Goal: Transaction & Acquisition: Download file/media

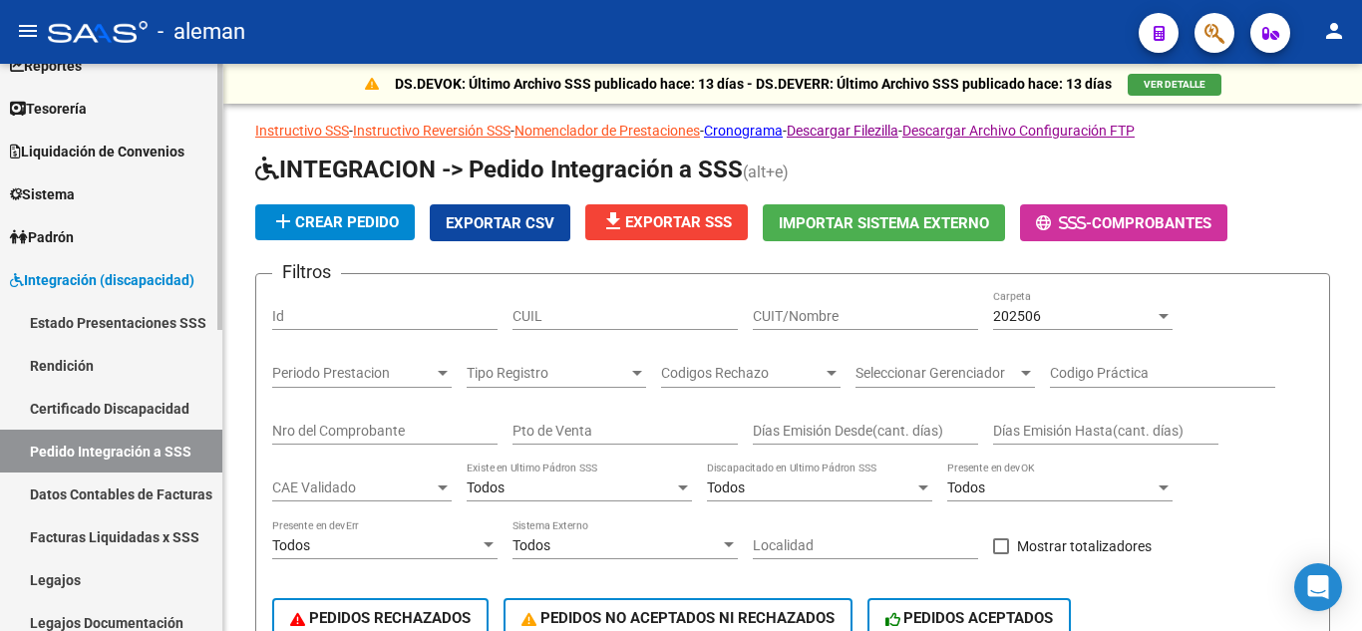
scroll to position [100, 0]
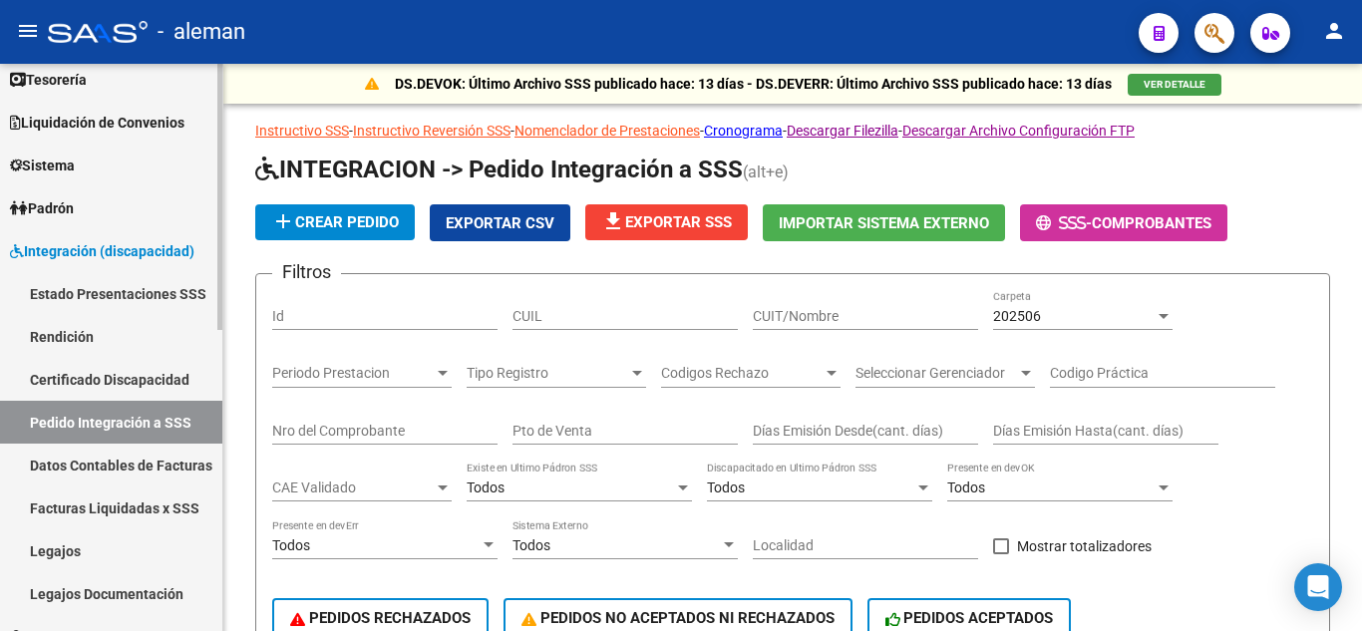
click at [154, 508] on link "Facturas Liquidadas x SSS" at bounding box center [111, 508] width 222 height 43
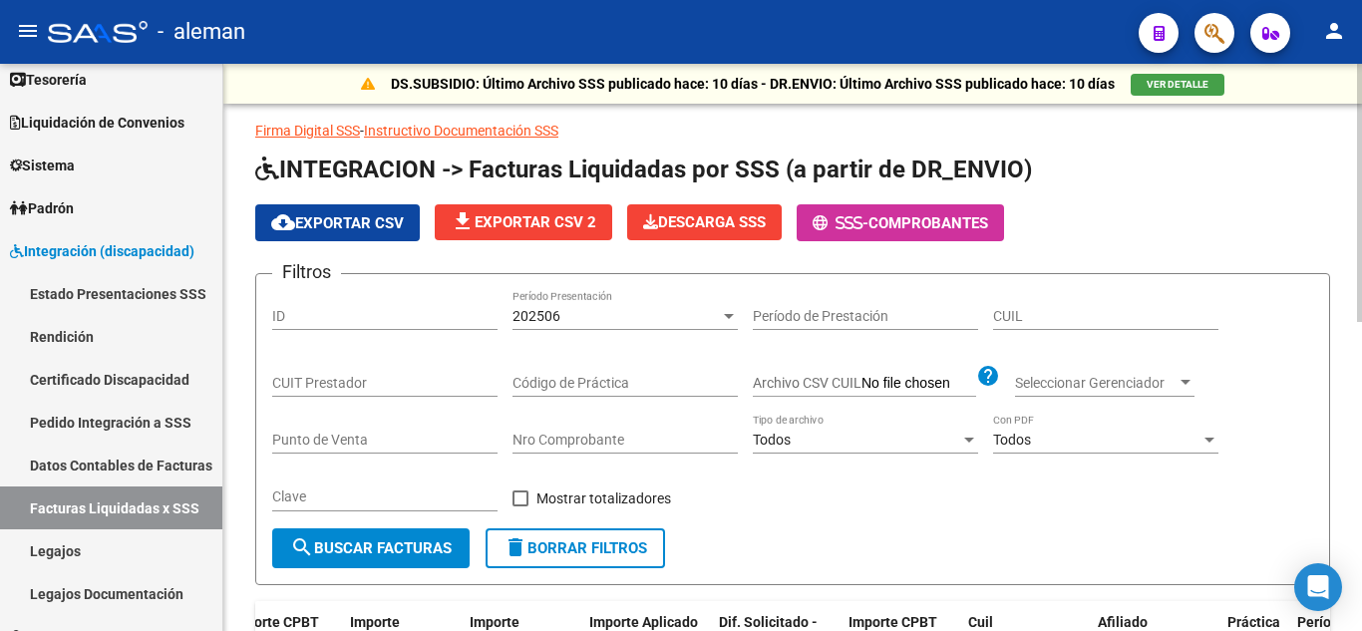
click at [519, 226] on span "file_download Exportar CSV 2" at bounding box center [524, 222] width 146 height 18
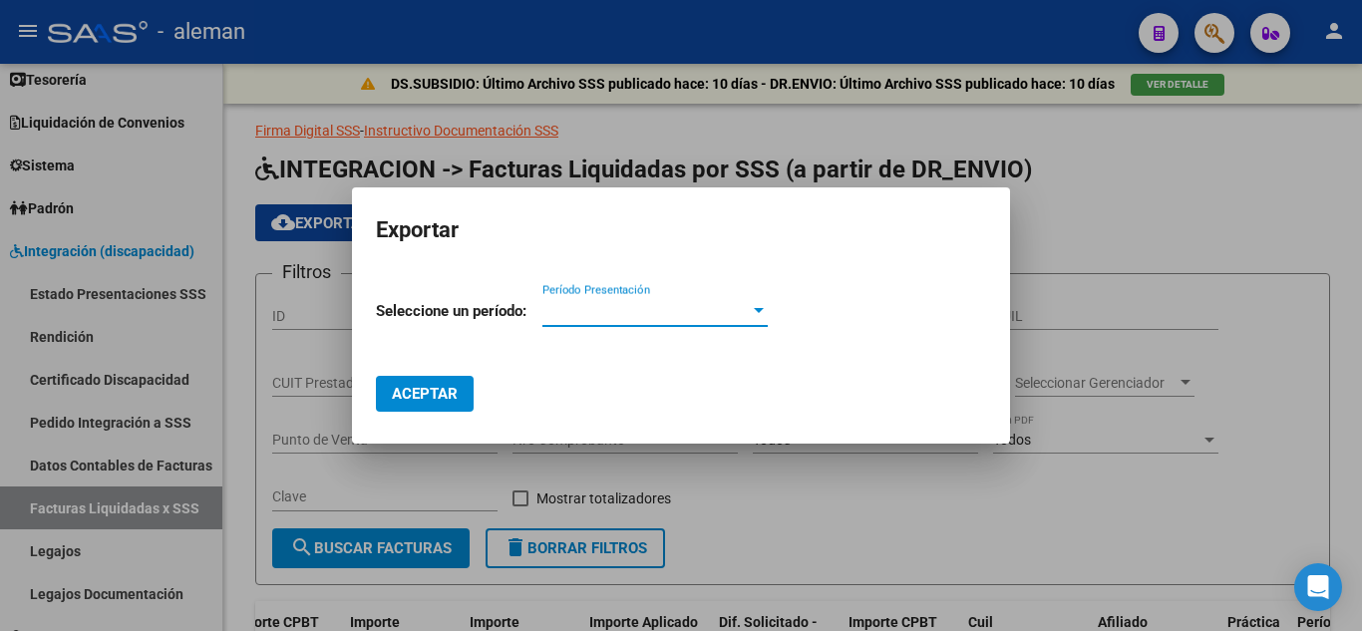
click at [648, 309] on span "Período Presentación" at bounding box center [646, 311] width 207 height 18
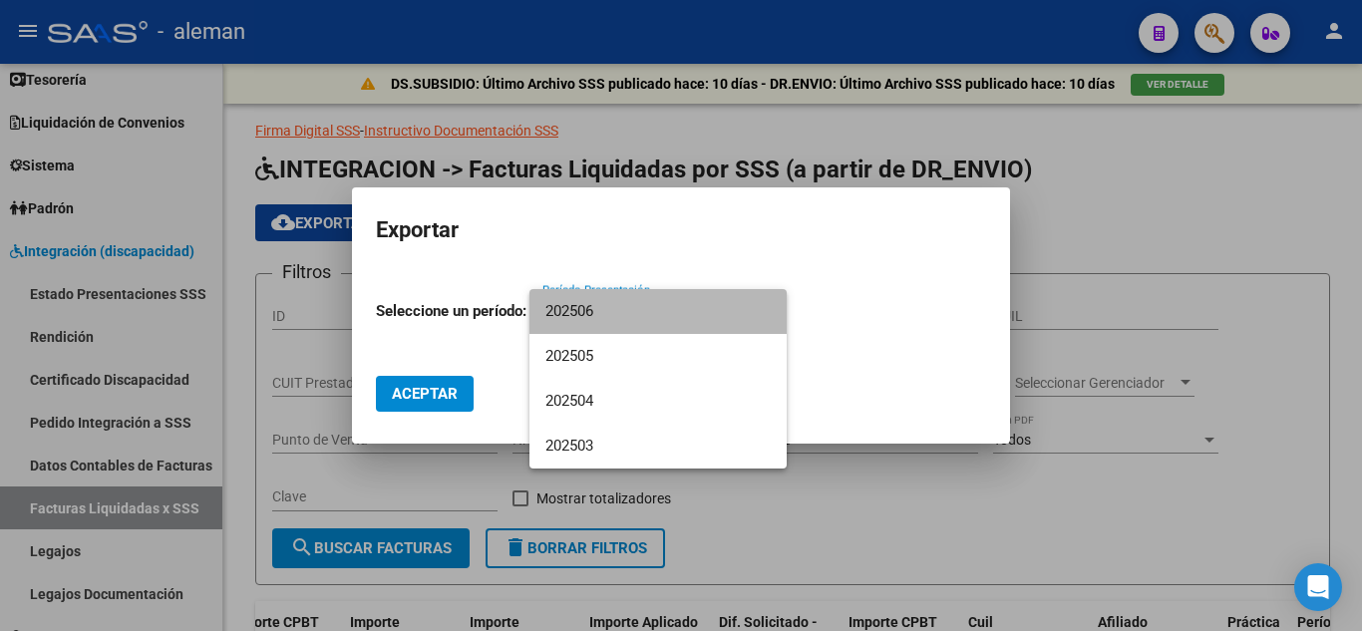
click at [594, 315] on span "202506" at bounding box center [658, 311] width 225 height 45
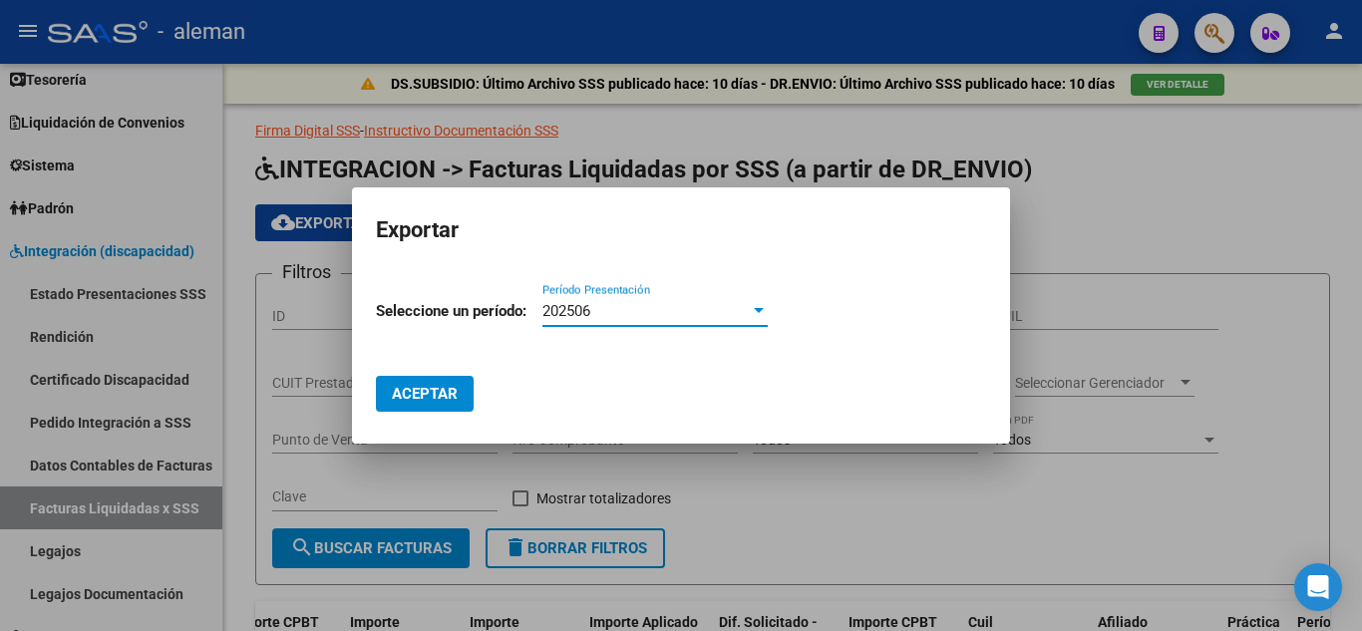
click at [417, 387] on span "Aceptar" at bounding box center [425, 394] width 66 height 18
click at [1190, 186] on div at bounding box center [681, 315] width 1362 height 631
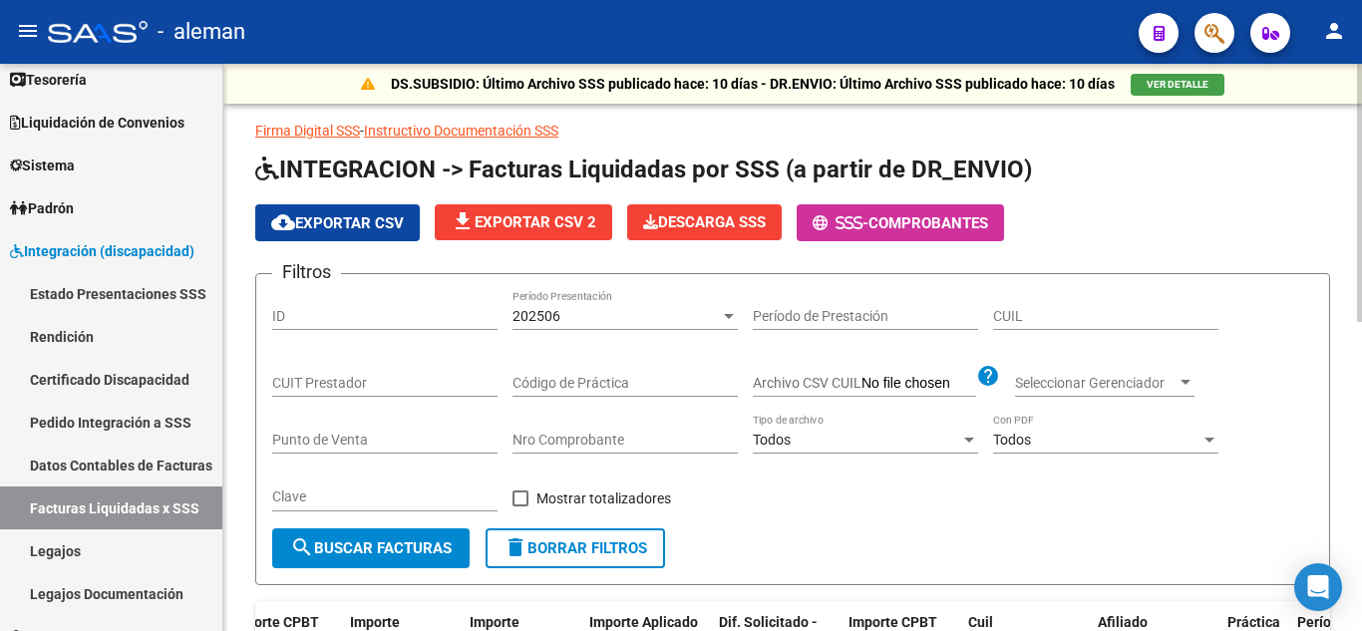
click at [334, 215] on span "cloud_download Exportar CSV" at bounding box center [337, 223] width 133 height 18
